Goal: Transaction & Acquisition: Purchase product/service

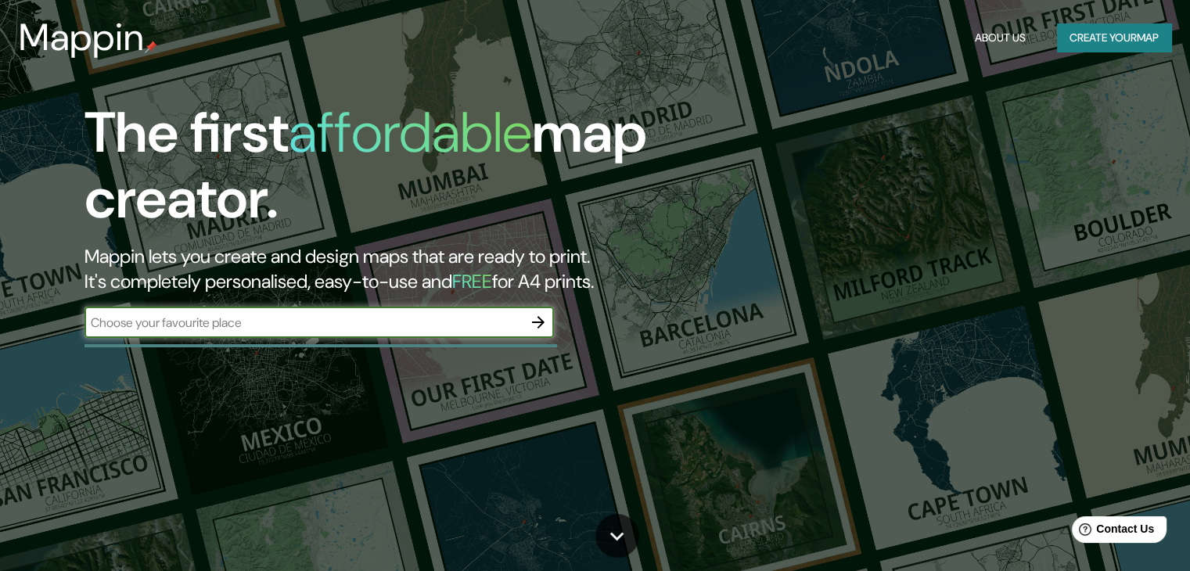
click at [262, 325] on input "text" at bounding box center [303, 323] width 438 height 18
type input "sangolqui"
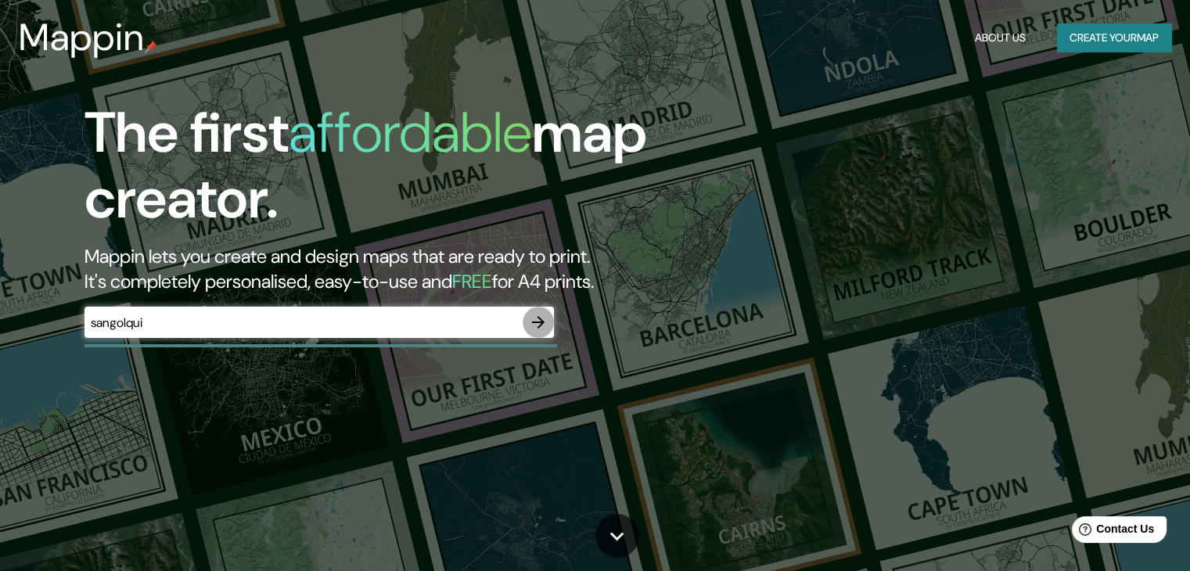
click at [543, 318] on icon "button" at bounding box center [538, 322] width 19 height 19
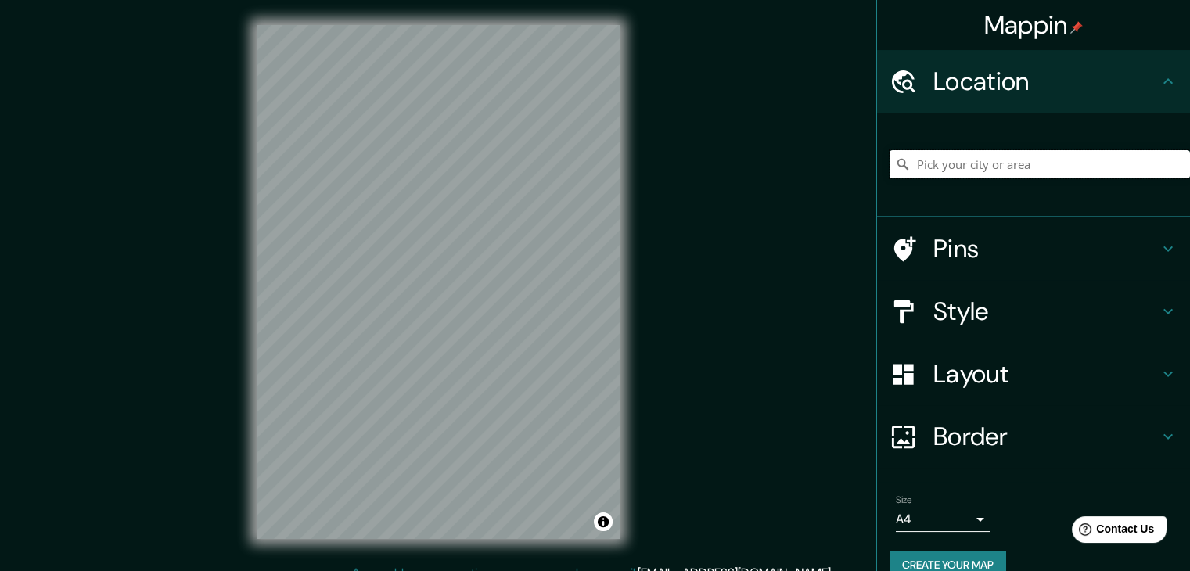
click at [1089, 160] on input "Pick your city or area" at bounding box center [1039, 164] width 300 height 28
click at [961, 376] on h4 "Layout" at bounding box center [1045, 373] width 225 height 31
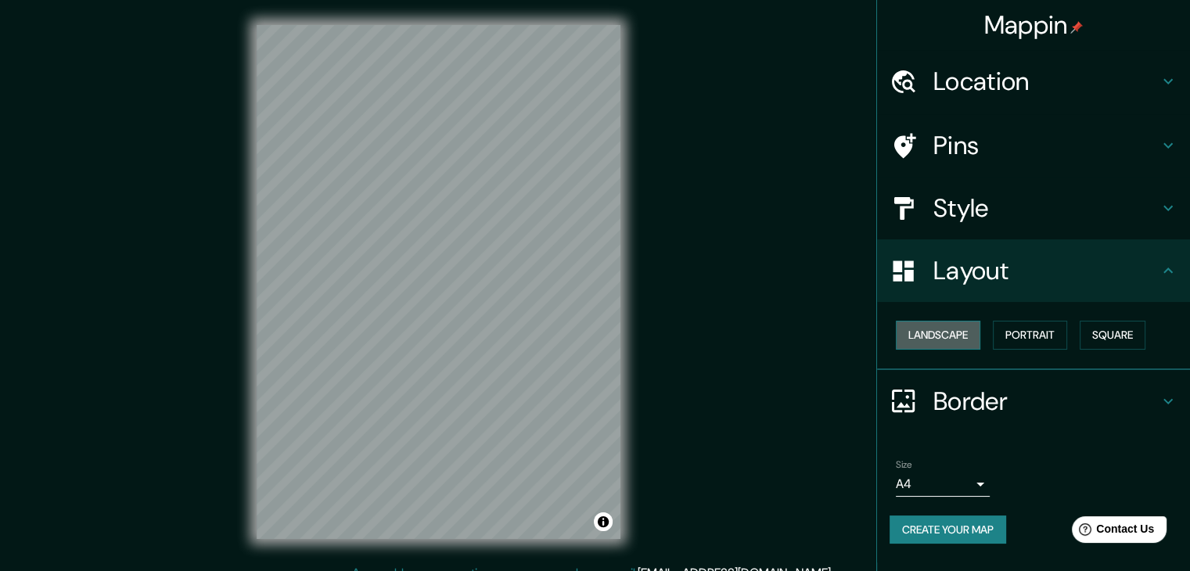
click at [970, 336] on button "Landscape" at bounding box center [938, 335] width 84 height 29
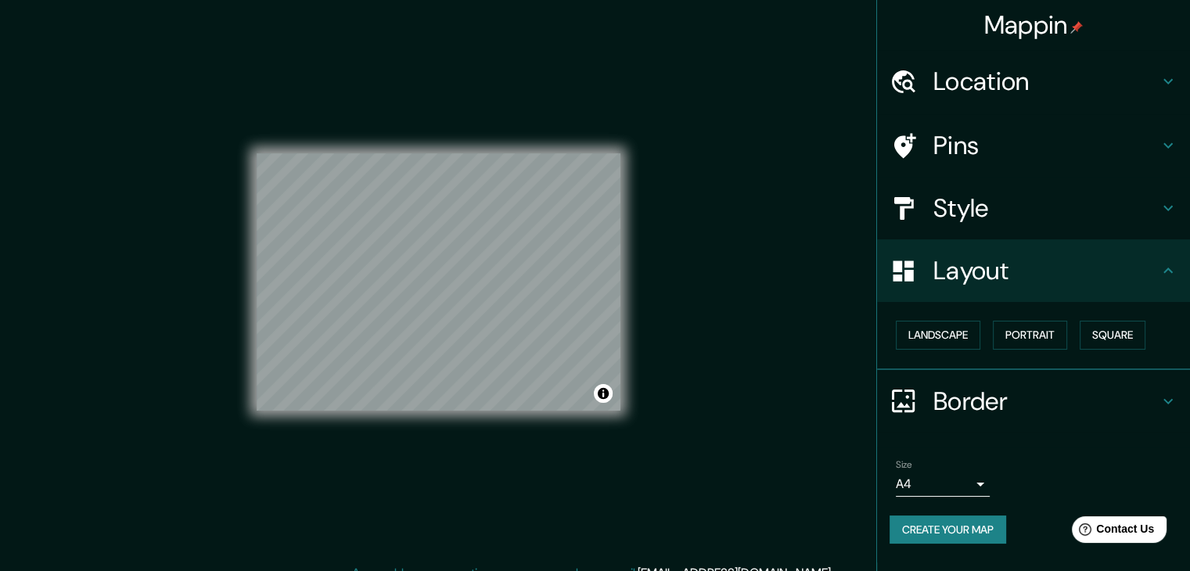
click at [992, 92] on h4 "Location" at bounding box center [1045, 81] width 225 height 31
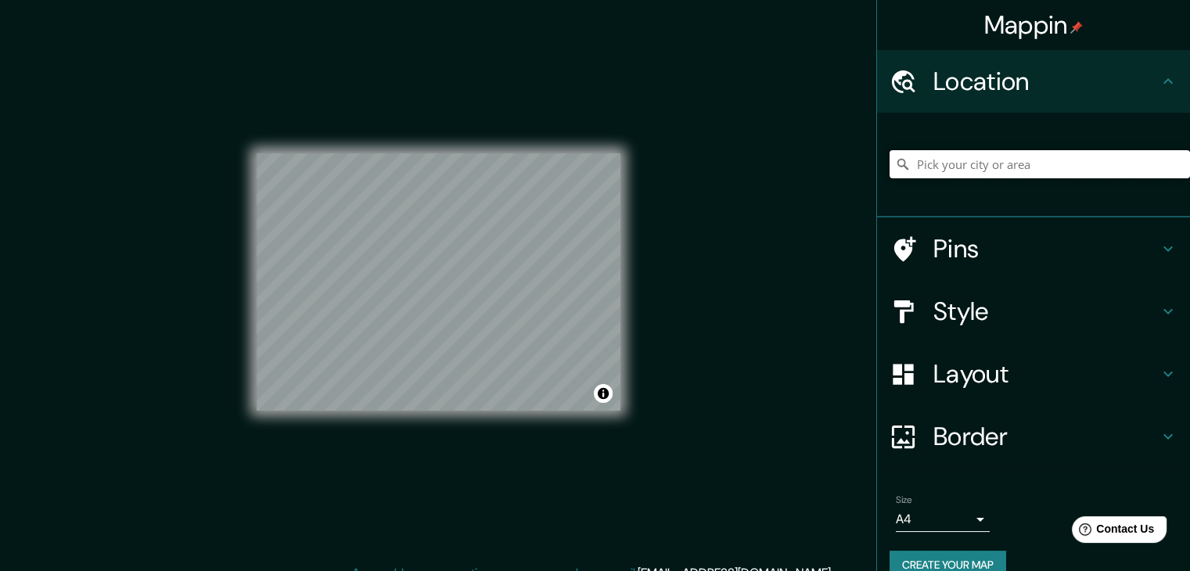
click at [958, 168] on input "Pick your city or area" at bounding box center [1039, 164] width 300 height 28
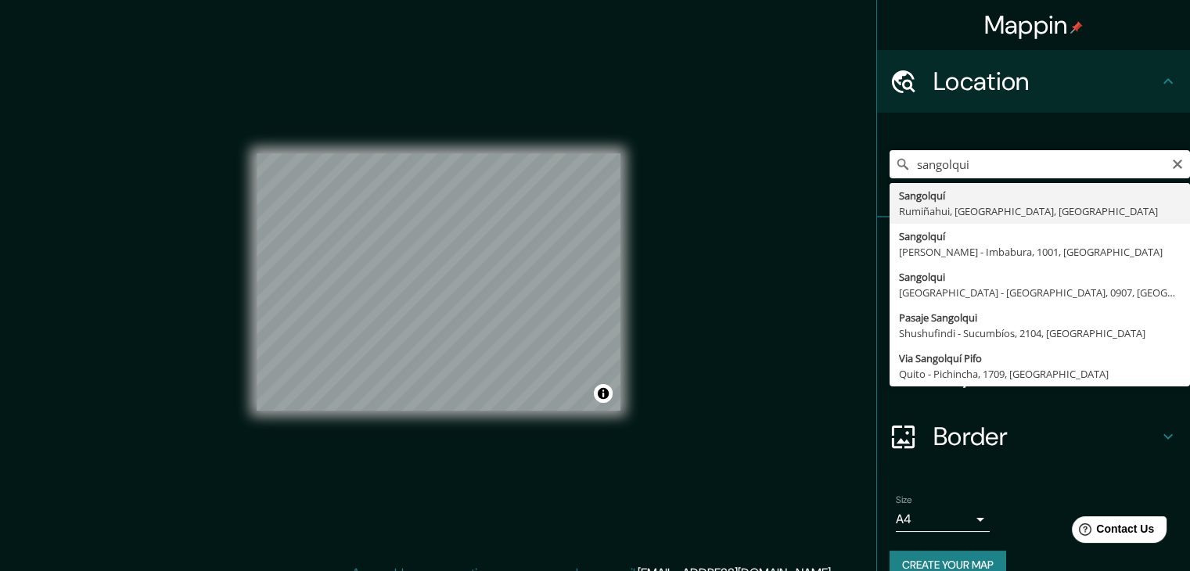
type input "Sangolquí, Rumiñahui, [GEOGRAPHIC_DATA], [GEOGRAPHIC_DATA]"
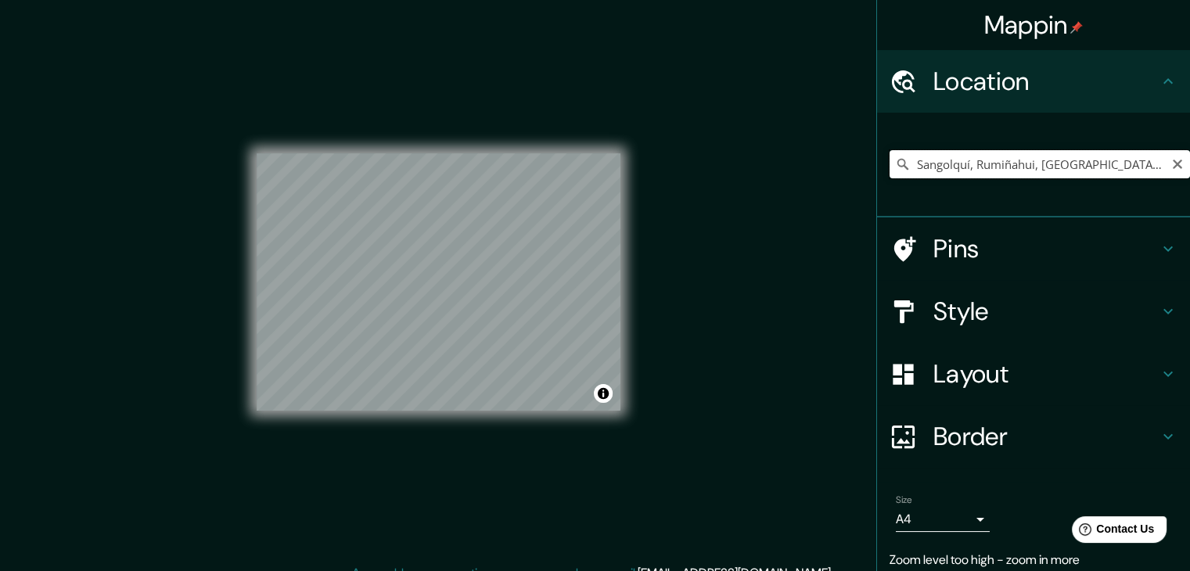
click at [1139, 168] on input "Sangolquí, Rumiñahui, [GEOGRAPHIC_DATA], [GEOGRAPHIC_DATA]" at bounding box center [1039, 164] width 300 height 28
drag, startPoint x: 1139, startPoint y: 168, endPoint x: 889, endPoint y: 179, distance: 249.8
click at [889, 179] on div "Sangolquí, Rumiñahui, [GEOGRAPHIC_DATA], [GEOGRAPHIC_DATA]" at bounding box center [1039, 164] width 300 height 78
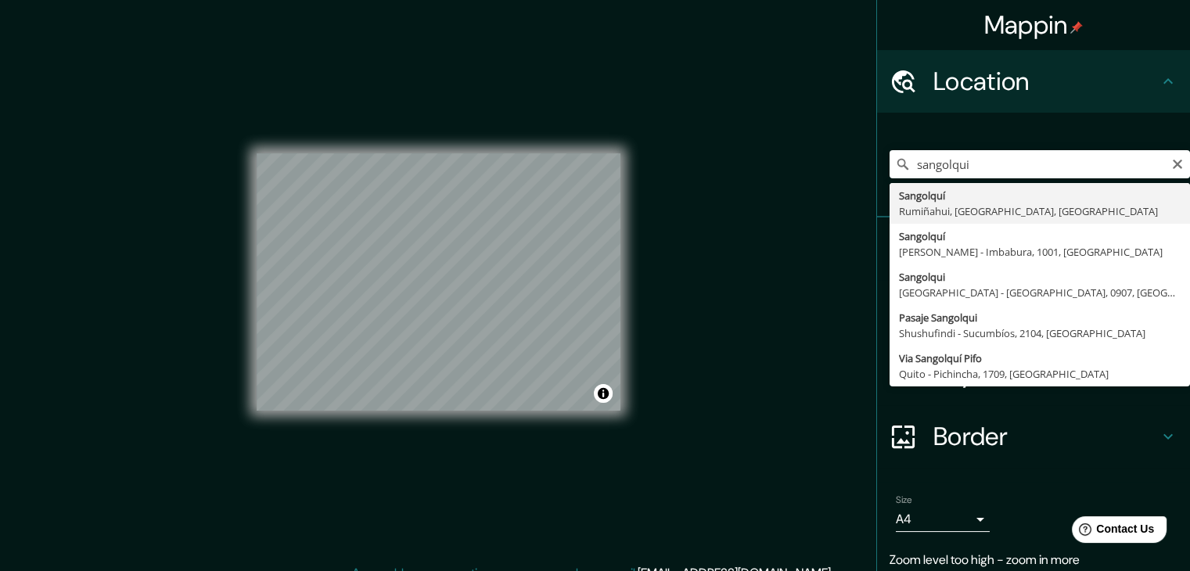
type input "Sangolquí, Rumiñahui, [GEOGRAPHIC_DATA], [GEOGRAPHIC_DATA]"
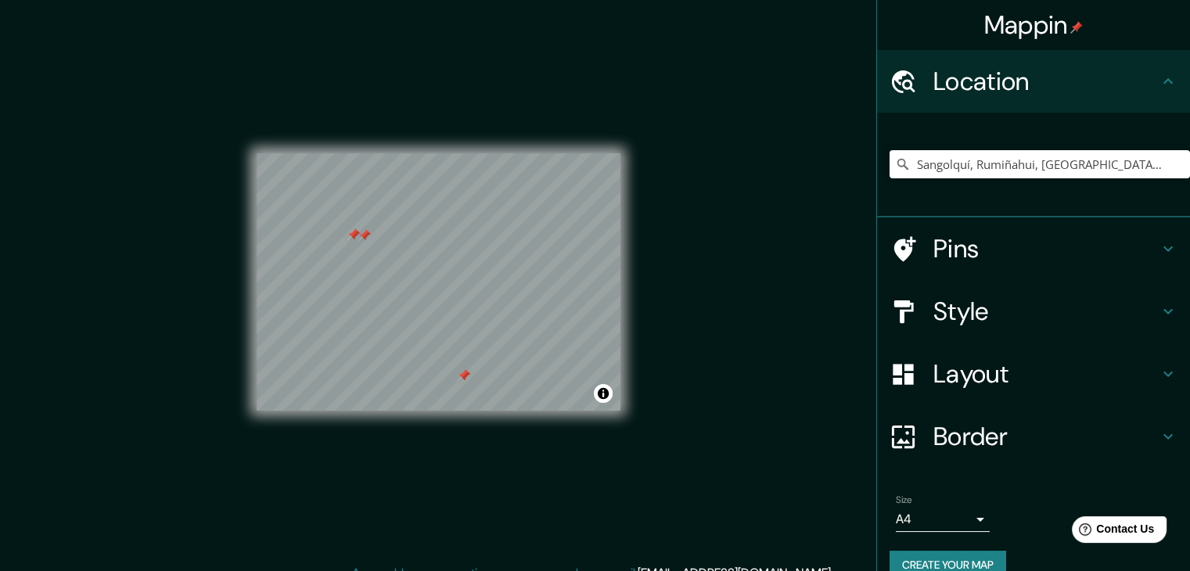
click at [353, 237] on div at bounding box center [353, 234] width 13 height 13
click at [350, 233] on div at bounding box center [353, 234] width 13 height 13
click at [364, 240] on div at bounding box center [364, 235] width 13 height 13
click at [468, 374] on div at bounding box center [464, 375] width 13 height 13
click at [463, 370] on div at bounding box center [464, 375] width 13 height 13
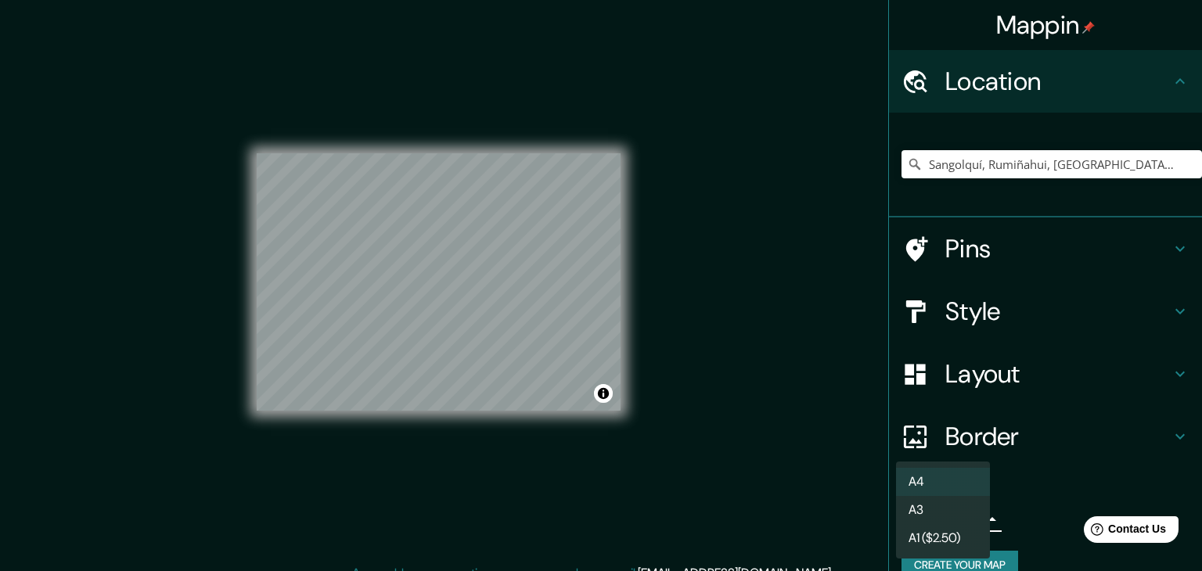
click at [903, 508] on body "Mappin Location [GEOGRAPHIC_DATA], [GEOGRAPHIC_DATA], [GEOGRAPHIC_DATA], [GEOGR…" at bounding box center [601, 285] width 1202 height 571
click at [907, 513] on li "A3" at bounding box center [943, 510] width 94 height 28
type input "a4"
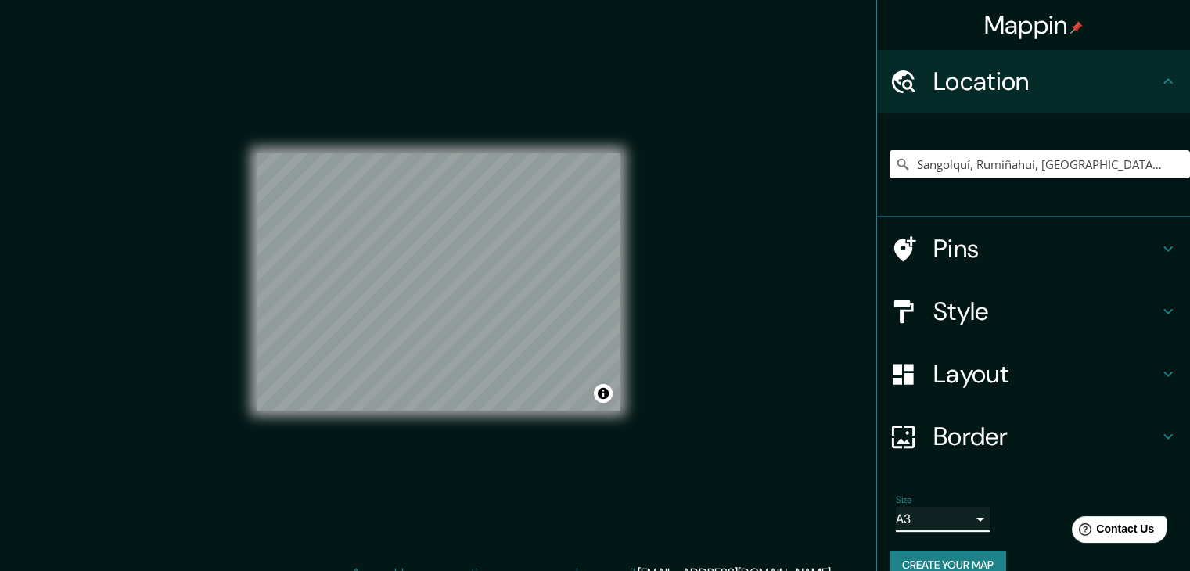
scroll to position [27, 0]
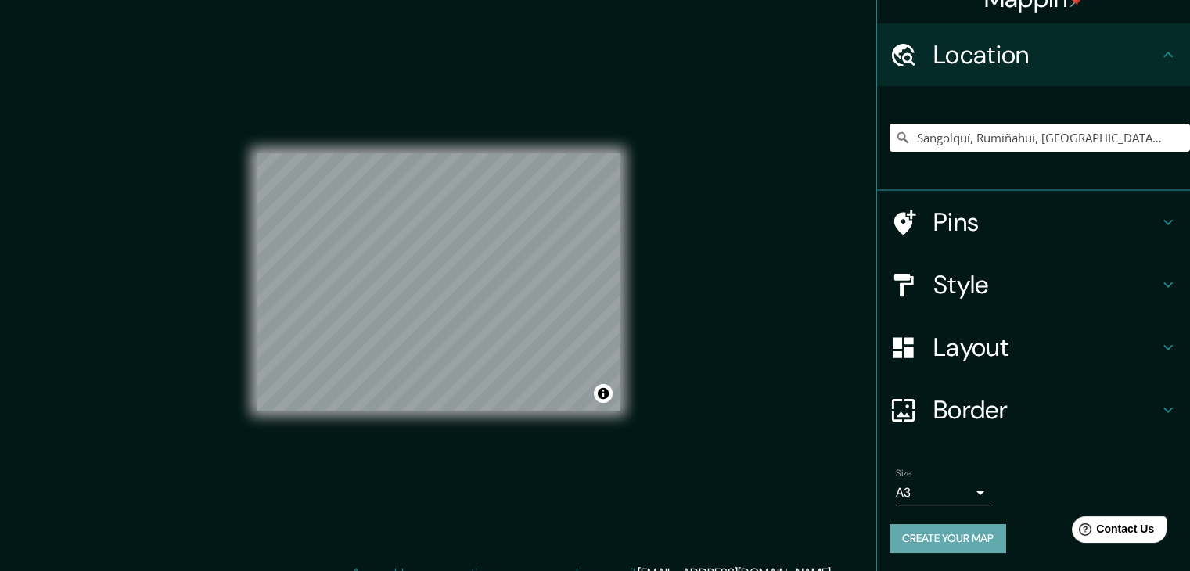
click at [911, 532] on button "Create your map" at bounding box center [947, 538] width 117 height 29
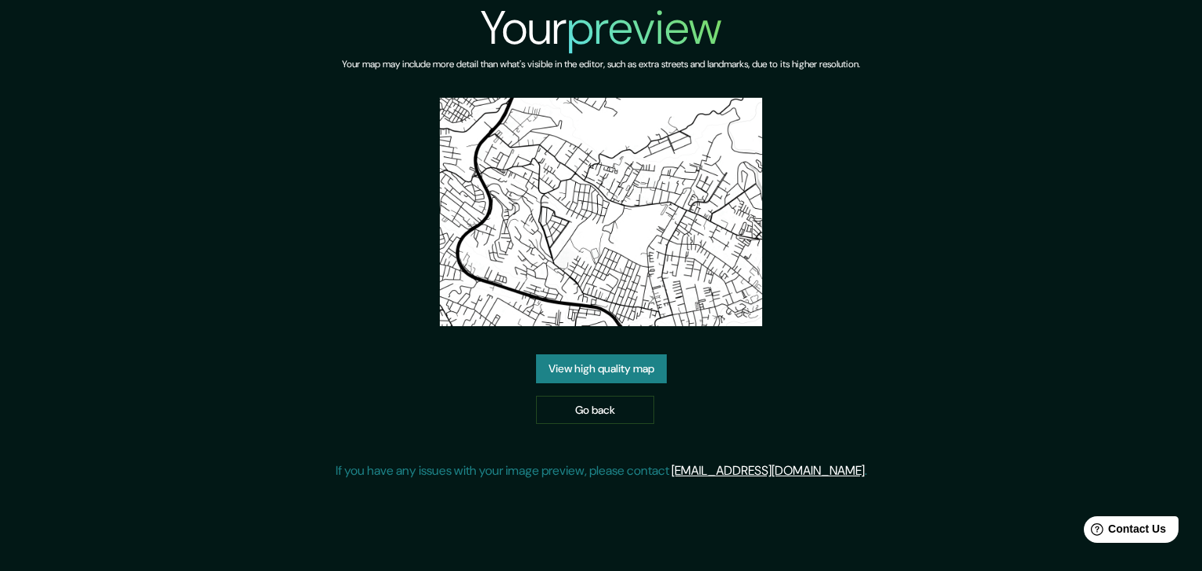
click at [624, 358] on link "View high quality map" at bounding box center [601, 368] width 131 height 29
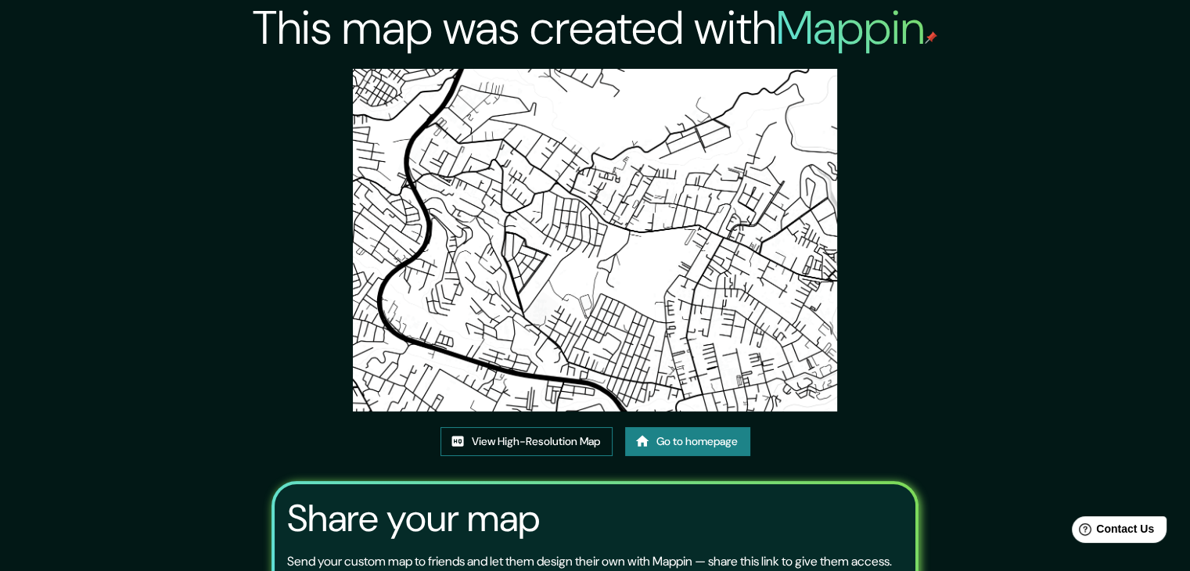
drag, startPoint x: 538, startPoint y: 361, endPoint x: 494, endPoint y: 436, distance: 88.0
click at [494, 436] on link "View High-Resolution Map" at bounding box center [526, 441] width 172 height 29
